Goal: Navigation & Orientation: Find specific page/section

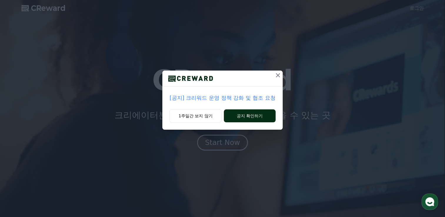
click at [257, 117] on button "공지 확인하기" at bounding box center [249, 115] width 51 height 13
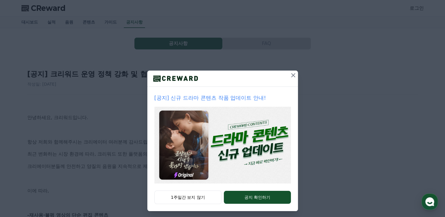
scroll to position [3, 0]
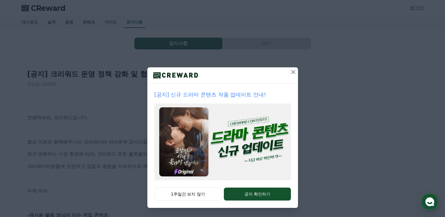
click at [290, 71] on icon at bounding box center [293, 72] width 7 height 7
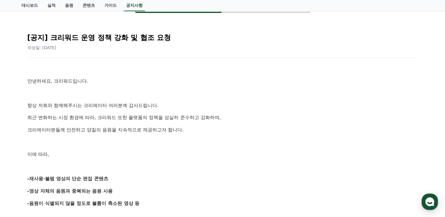
scroll to position [0, 0]
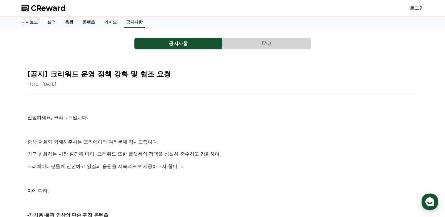
click at [66, 22] on link "음원" at bounding box center [69, 22] width 18 height 11
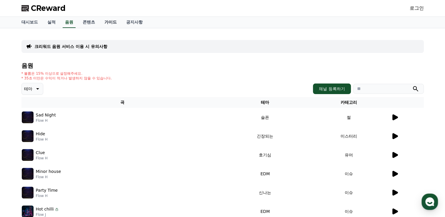
click at [112, 21] on link "가이드" at bounding box center [111, 22] width 22 height 11
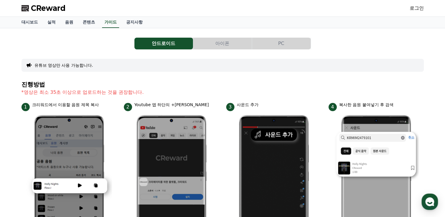
click at [233, 41] on button "아이폰" at bounding box center [222, 44] width 59 height 12
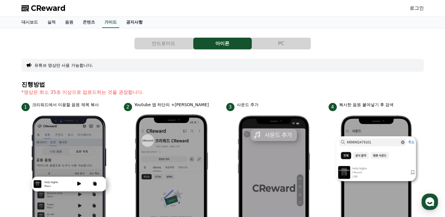
click at [139, 23] on link "공지사항" at bounding box center [135, 22] width 26 height 11
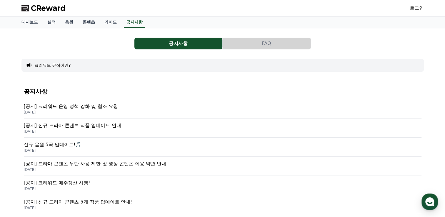
click at [109, 108] on p "[공지] 크리워드 운영 정책 강화 및 협조 요청" at bounding box center [223, 106] width 398 height 7
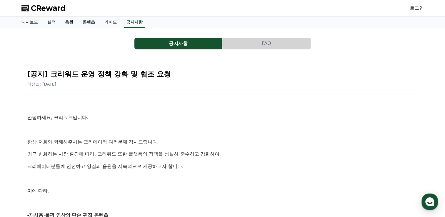
click at [70, 23] on link "음원" at bounding box center [69, 22] width 18 height 11
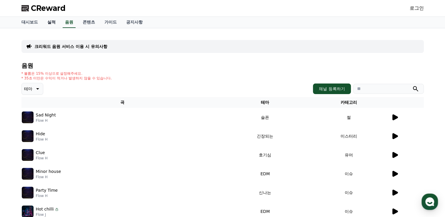
click at [51, 21] on link "실적" at bounding box center [52, 22] width 18 height 11
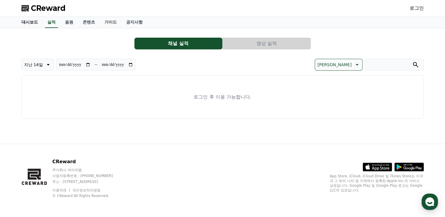
click at [31, 24] on link "대시보드" at bounding box center [30, 22] width 26 height 11
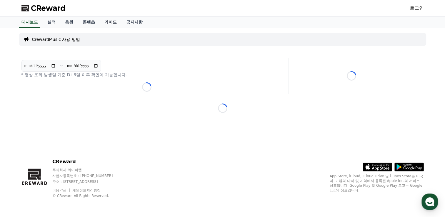
click at [113, 26] on link "가이드" at bounding box center [111, 22] width 22 height 11
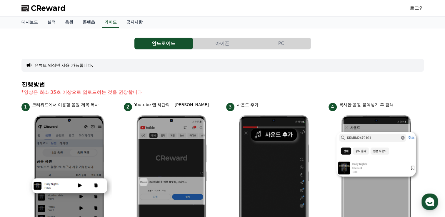
click at [280, 43] on button "PC" at bounding box center [281, 44] width 59 height 12
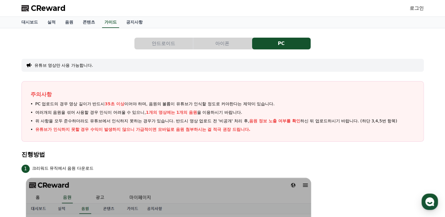
click at [221, 43] on button "아이폰" at bounding box center [222, 44] width 59 height 12
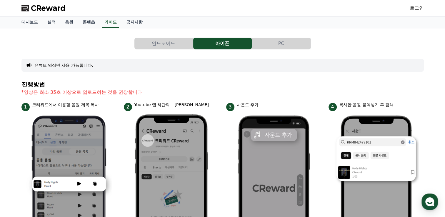
click at [273, 39] on button "PC" at bounding box center [281, 44] width 59 height 12
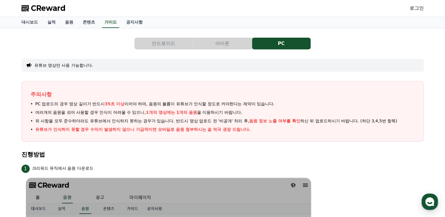
click at [225, 41] on button "아이폰" at bounding box center [222, 44] width 59 height 12
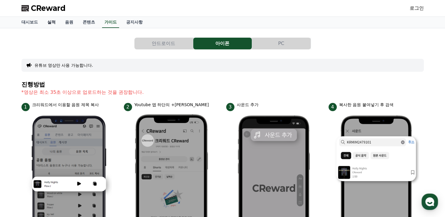
click at [55, 23] on link "실적" at bounding box center [52, 22] width 18 height 11
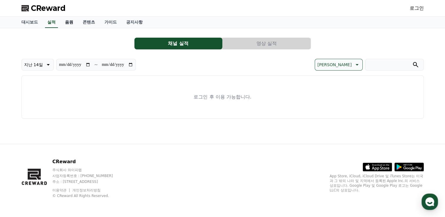
click at [67, 25] on link "음원" at bounding box center [69, 22] width 18 height 11
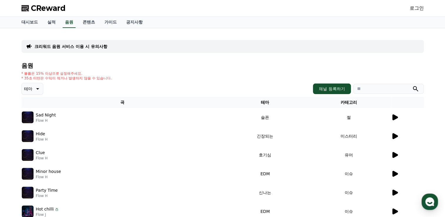
click at [26, 114] on img at bounding box center [28, 118] width 12 height 12
click at [396, 117] on icon at bounding box center [396, 117] width 6 height 6
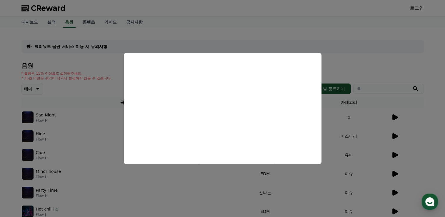
click at [133, 192] on button "close modal" at bounding box center [222, 108] width 445 height 217
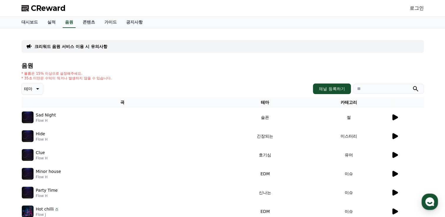
scroll to position [29, 0]
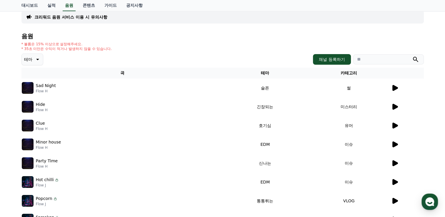
click at [396, 108] on icon at bounding box center [394, 106] width 7 height 7
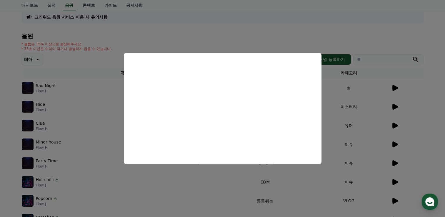
click at [209, 183] on button "close modal" at bounding box center [222, 108] width 445 height 217
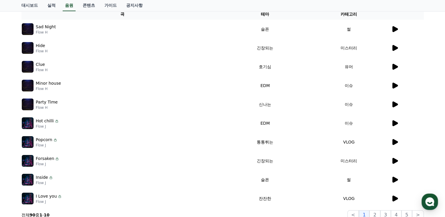
scroll to position [168, 0]
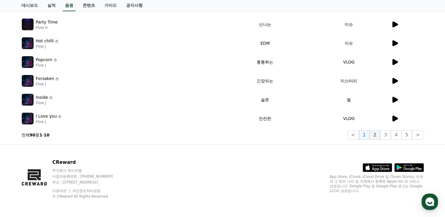
click at [378, 136] on button "2" at bounding box center [375, 134] width 11 height 9
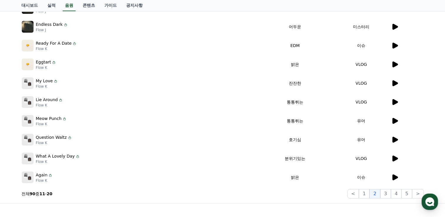
scroll to position [80, 0]
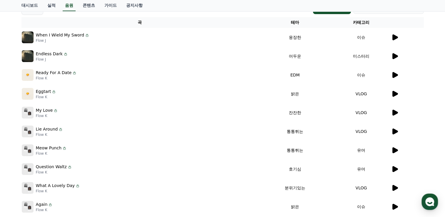
click at [392, 74] on icon at bounding box center [394, 75] width 7 height 7
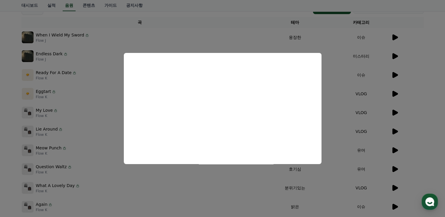
click at [227, 189] on button "close modal" at bounding box center [222, 108] width 445 height 217
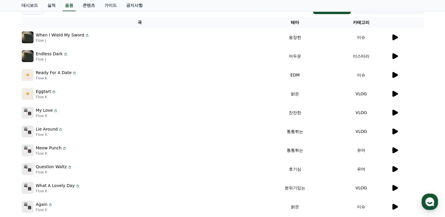
scroll to position [139, 0]
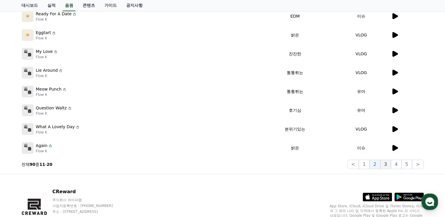
click at [386, 164] on button "3" at bounding box center [385, 164] width 11 height 9
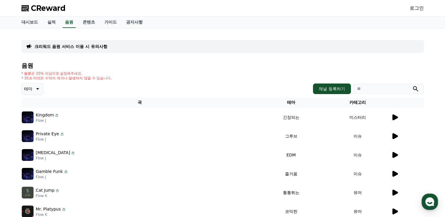
click at [395, 119] on icon at bounding box center [394, 117] width 7 height 7
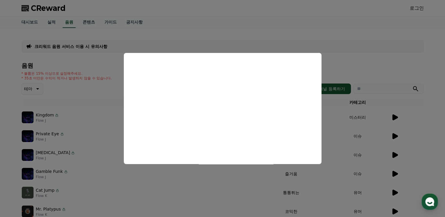
click at [230, 182] on button "close modal" at bounding box center [222, 108] width 445 height 217
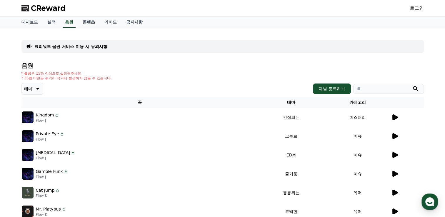
click at [395, 135] on icon at bounding box center [396, 136] width 6 height 6
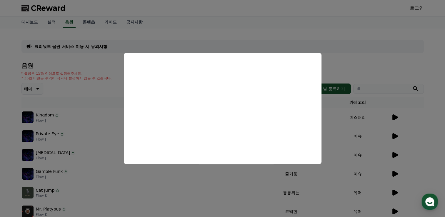
click at [250, 185] on button "close modal" at bounding box center [222, 108] width 445 height 217
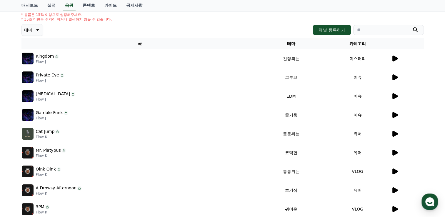
scroll to position [118, 0]
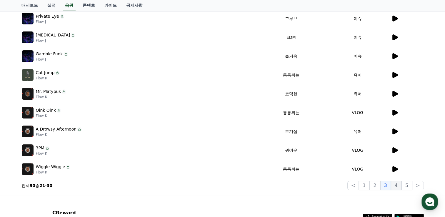
click at [399, 185] on button "4" at bounding box center [396, 185] width 11 height 9
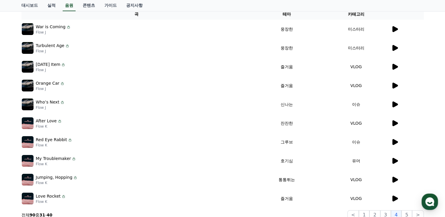
scroll to position [118, 0]
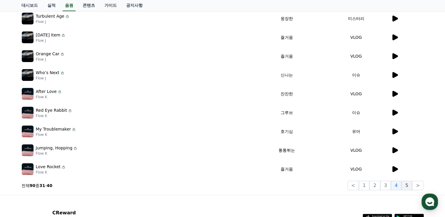
click at [408, 187] on button "5" at bounding box center [407, 185] width 11 height 9
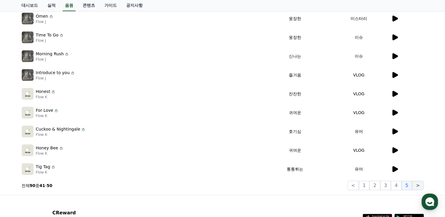
click at [417, 186] on button ">" at bounding box center [417, 185] width 11 height 9
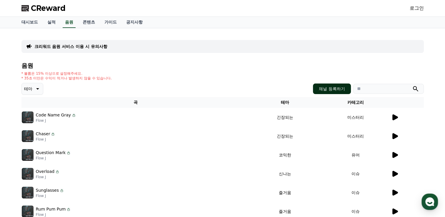
click at [334, 84] on button "채널 등록하기" at bounding box center [332, 89] width 38 height 11
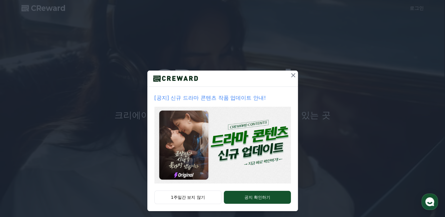
click at [291, 74] on icon at bounding box center [293, 75] width 4 height 4
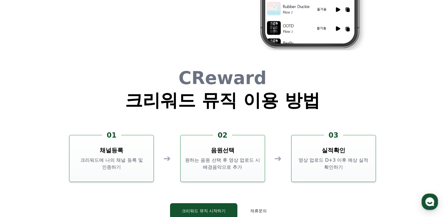
scroll to position [1594, 0]
